Goal: Transaction & Acquisition: Purchase product/service

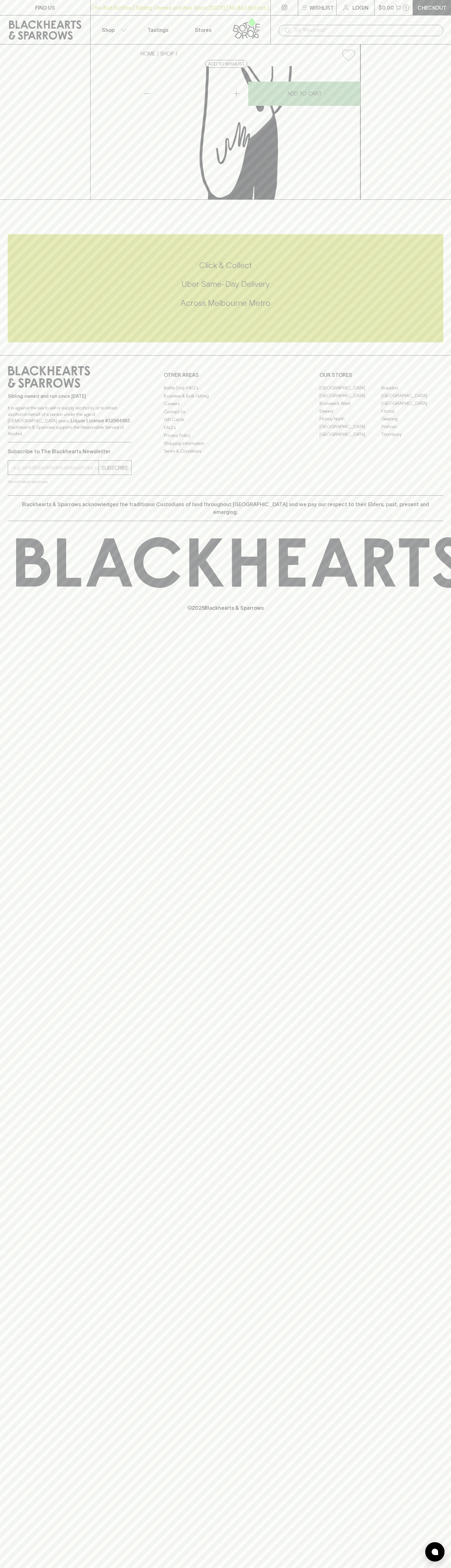
click at [386, 25] on input "text" at bounding box center [366, 30] width 144 height 11
click at [431, 200] on div "HOME SHOP Hurdle Creek Pastis $109.00 Add to wishlist No Further Discounts 1 AD…" at bounding box center [225, 122] width 451 height 156
click at [336, 1568] on html "FIND US | No Bad Bottles | Sibling Owned and Run Since 2006 | No Bad Bottles | …" at bounding box center [225, 784] width 451 height 1568
click at [28, 1190] on div "FIND US | No Bad Bottles | Sibling Owned and Run Since 2006 | No Bad Bottles | …" at bounding box center [225, 784] width 451 height 1568
